Goal: Information Seeking & Learning: Learn about a topic

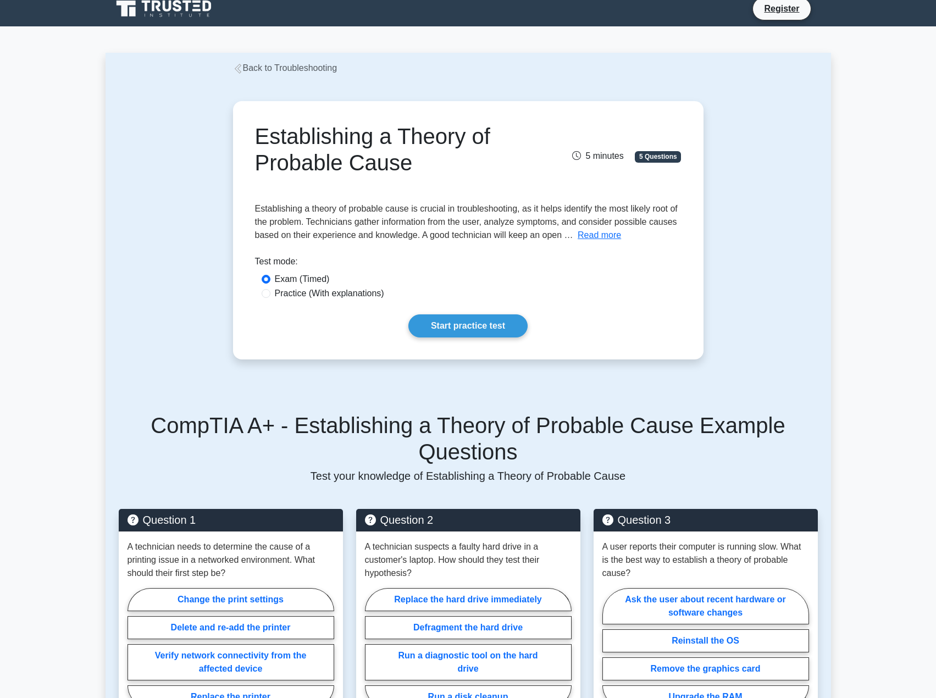
scroll to position [2, 0]
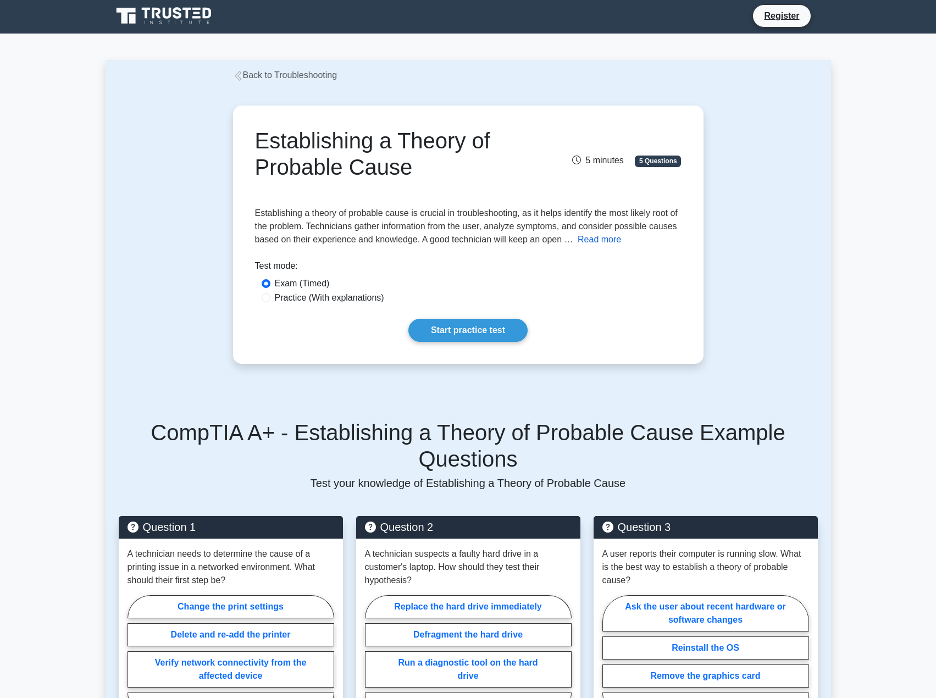
click at [593, 241] on button "Read more" at bounding box center [599, 239] width 43 height 13
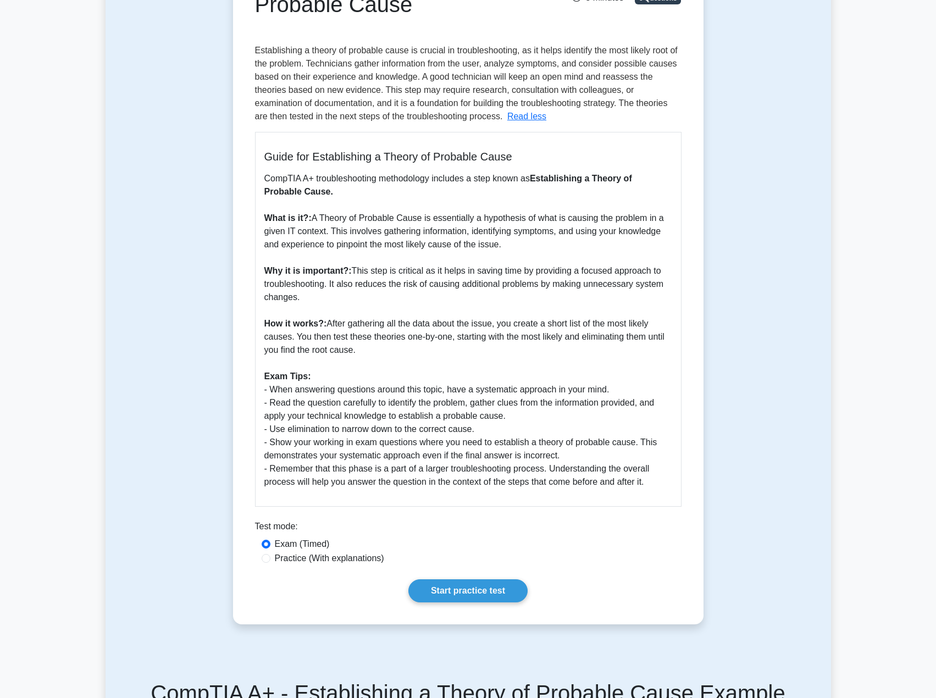
scroll to position [165, 0]
click at [268, 559] on input "Practice (With explanations)" at bounding box center [266, 558] width 9 height 9
radio input "true"
click at [320, 558] on label "Practice (With explanations)" at bounding box center [329, 557] width 109 height 13
click at [270, 558] on input "Practice (With explanations)" at bounding box center [266, 558] width 9 height 9
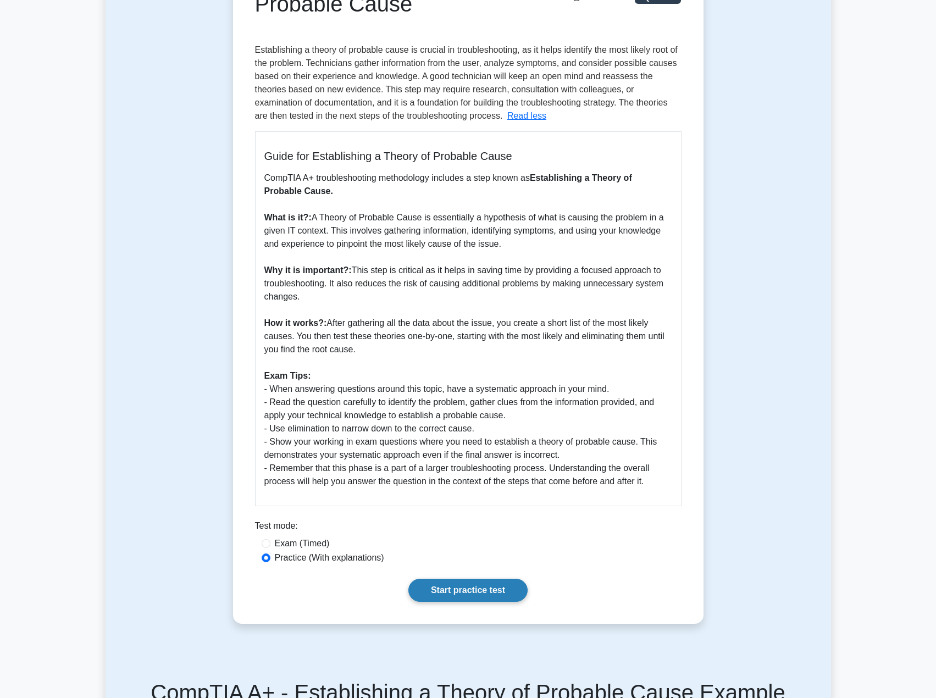
click at [461, 589] on link "Start practice test" at bounding box center [467, 590] width 119 height 23
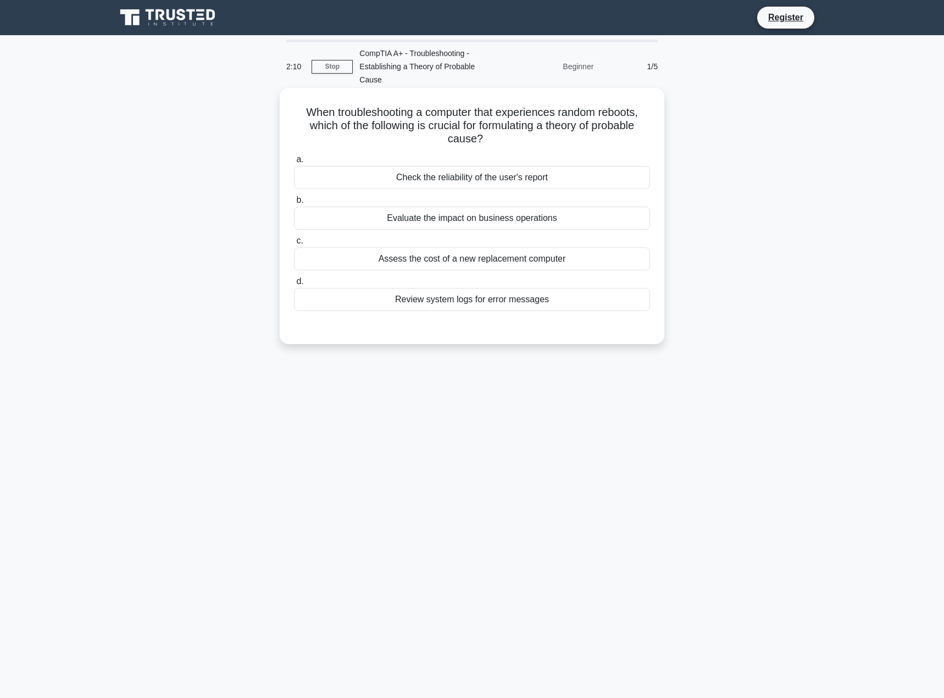
click at [454, 288] on div "Review system logs for error messages" at bounding box center [472, 299] width 356 height 23
click at [294, 285] on input "d. Review system logs for error messages" at bounding box center [294, 281] width 0 height 7
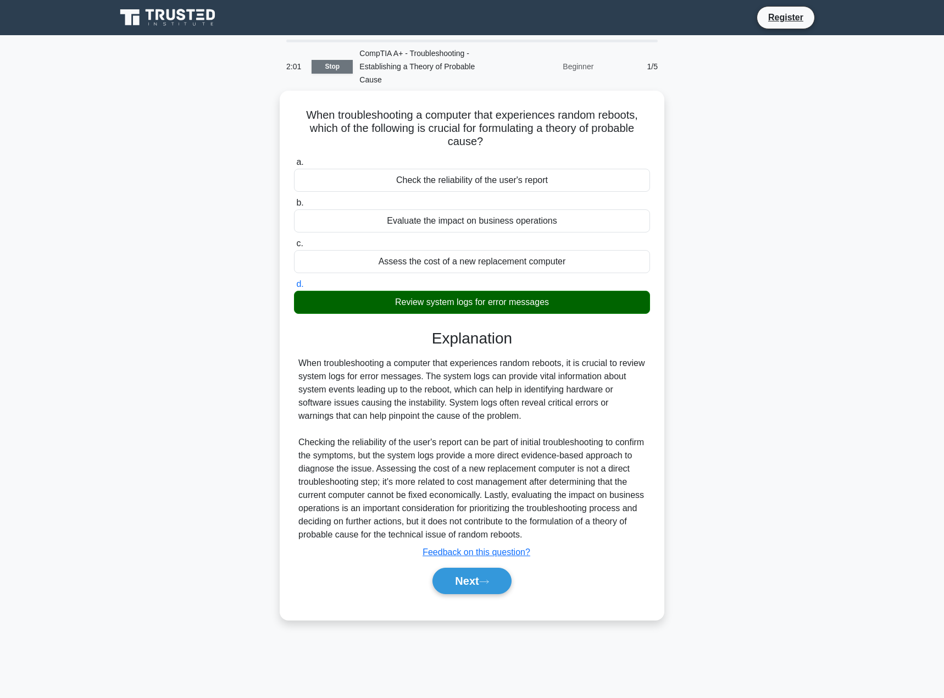
click at [338, 62] on link "Stop" at bounding box center [332, 67] width 41 height 14
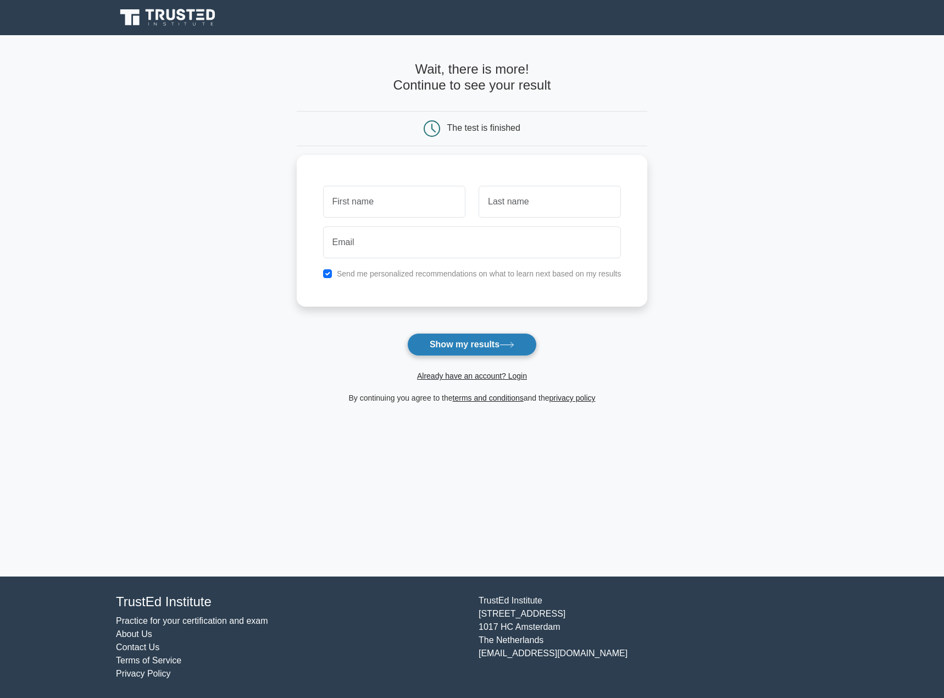
click at [460, 342] on button "Show my results" at bounding box center [472, 344] width 130 height 23
click at [328, 272] on input "checkbox" at bounding box center [327, 271] width 9 height 9
checkbox input "false"
drag, startPoint x: 254, startPoint y: 281, endPoint x: 285, endPoint y: 310, distance: 42.0
click at [257, 286] on main "Wait, there is more! Continue to see your result The test is finished and the" at bounding box center [472, 305] width 944 height 541
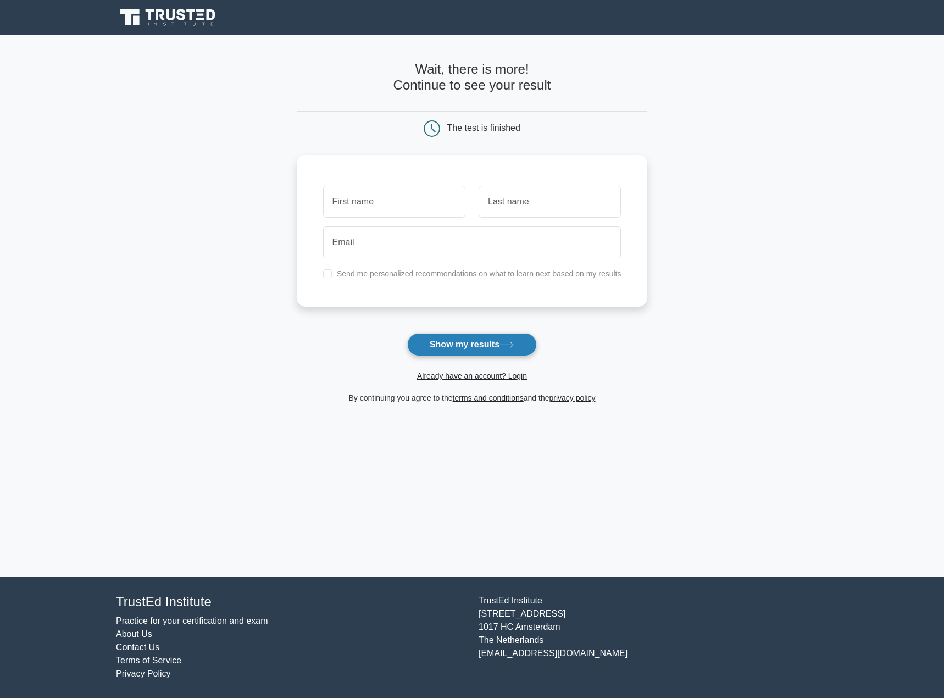
click at [463, 347] on button "Show my results" at bounding box center [472, 344] width 130 height 23
